Goal: Task Accomplishment & Management: Use online tool/utility

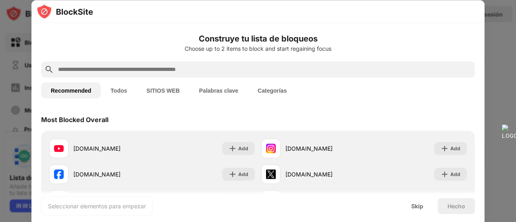
click at [131, 66] on input "text" at bounding box center [264, 69] width 414 height 10
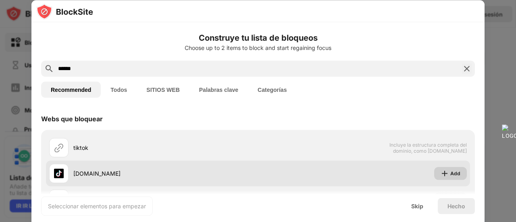
type input "******"
click at [450, 173] on div "Add" at bounding box center [455, 173] width 10 height 8
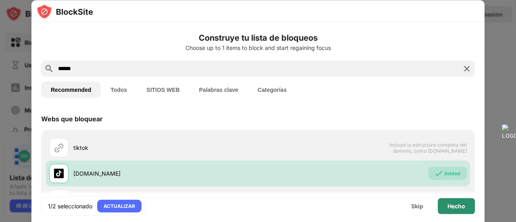
click at [457, 208] on div "Hecho" at bounding box center [456, 206] width 18 height 6
